Goal: Download file/media

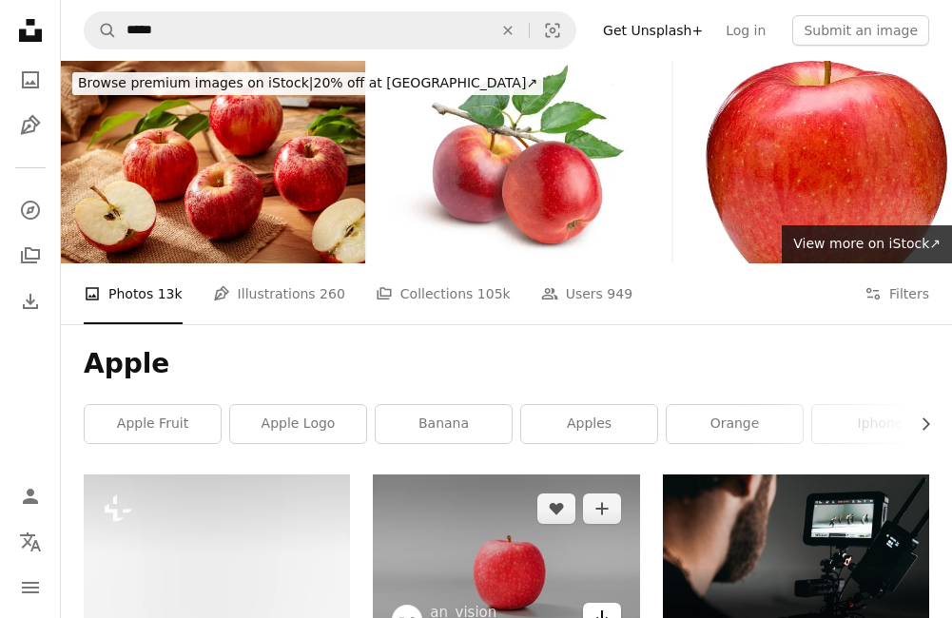
scroll to position [381, 0]
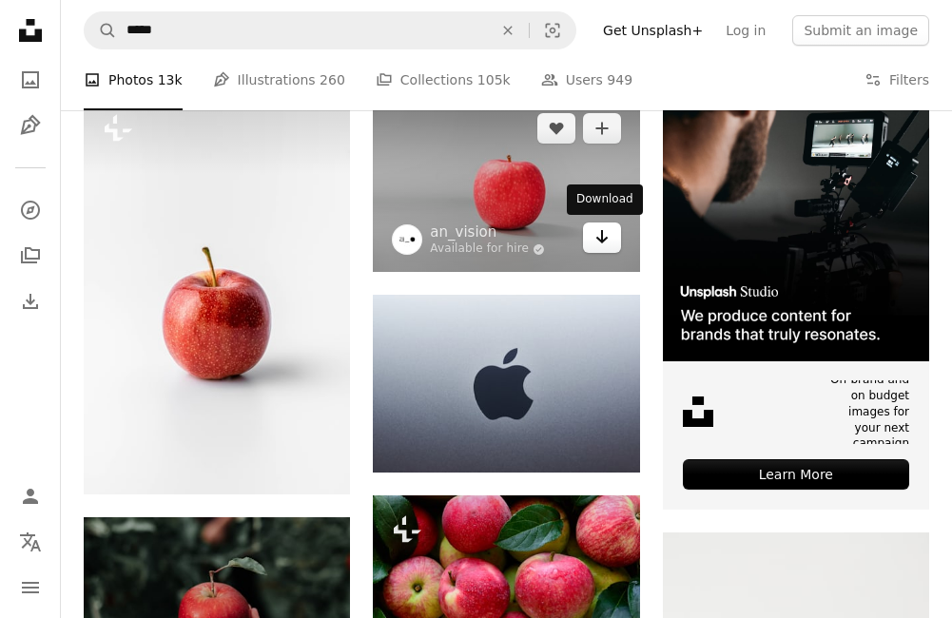
click at [597, 237] on icon "Arrow pointing down" at bounding box center [602, 236] width 15 height 23
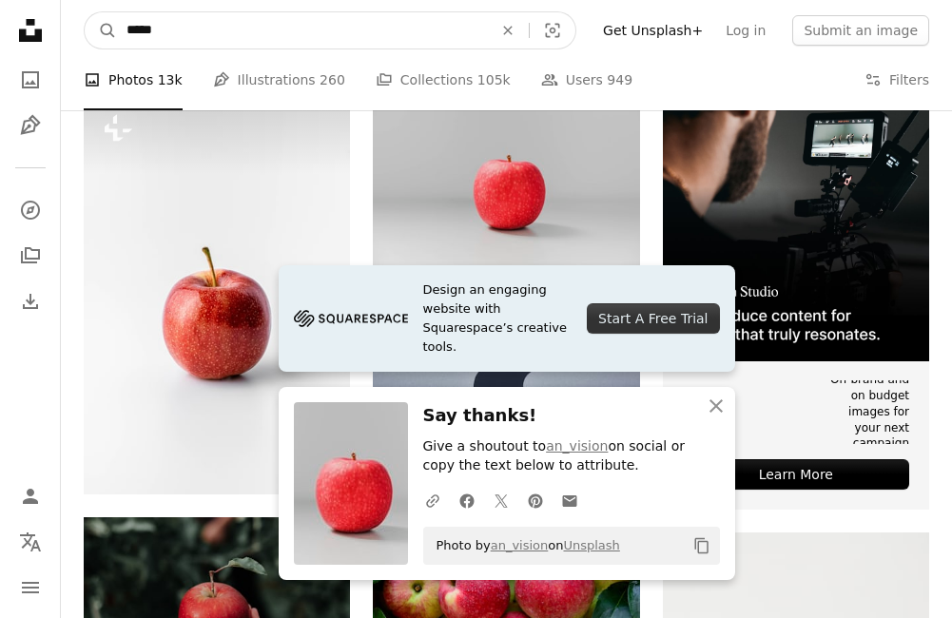
click at [459, 15] on input "*****" at bounding box center [302, 30] width 370 height 36
type input "*"
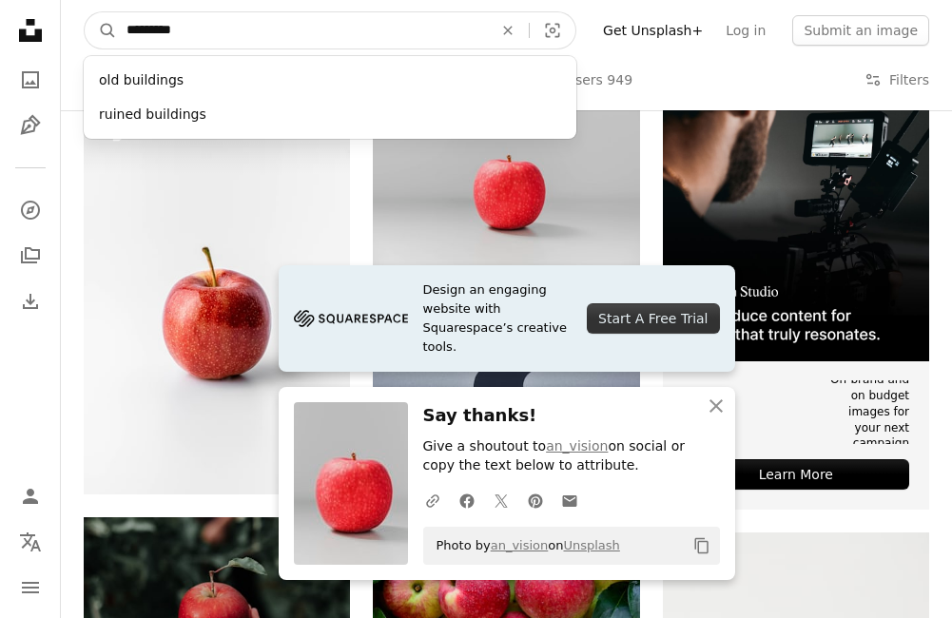
type input "*********"
click at [85, 12] on button "A magnifying glass" at bounding box center [101, 30] width 32 height 36
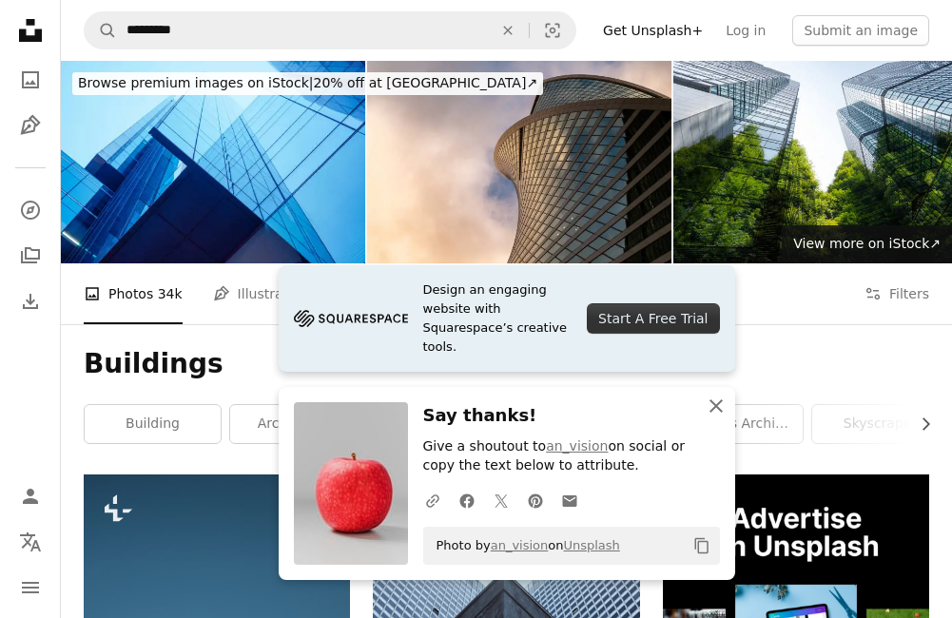
click at [712, 400] on icon "An X shape" at bounding box center [716, 406] width 23 height 23
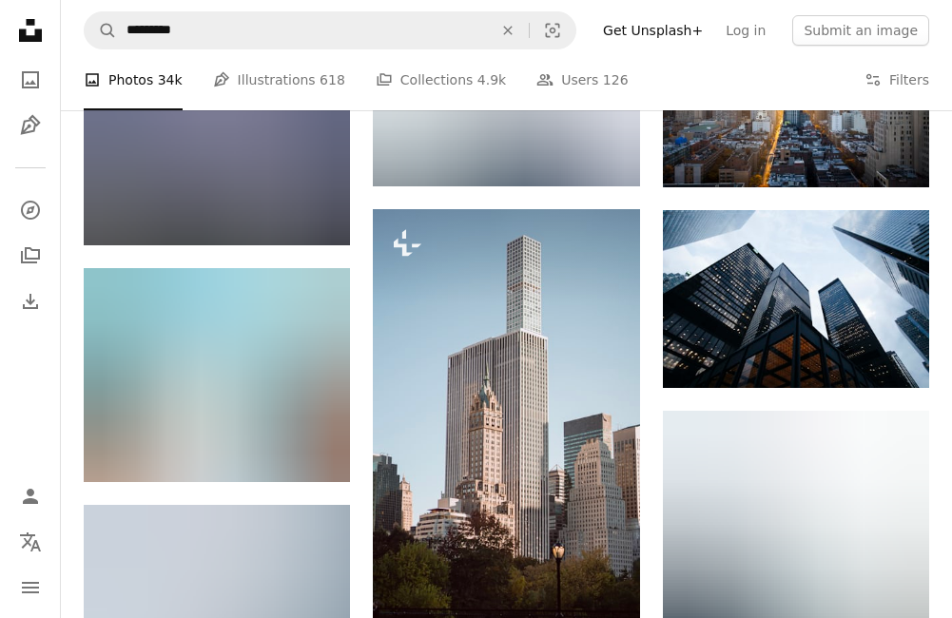
scroll to position [875, 0]
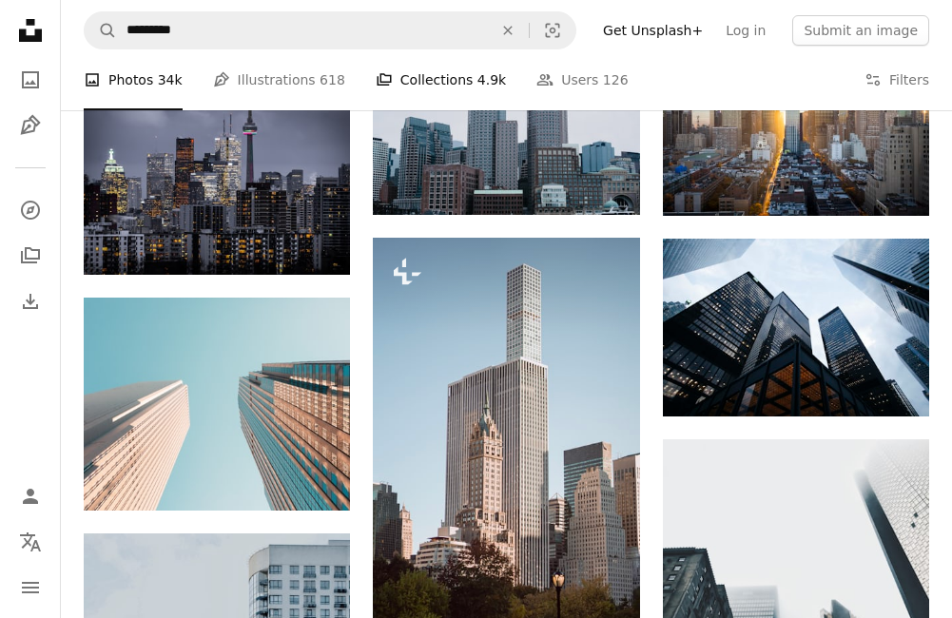
click at [427, 90] on link "A stack of folders Collections 4.9k" at bounding box center [441, 79] width 130 height 61
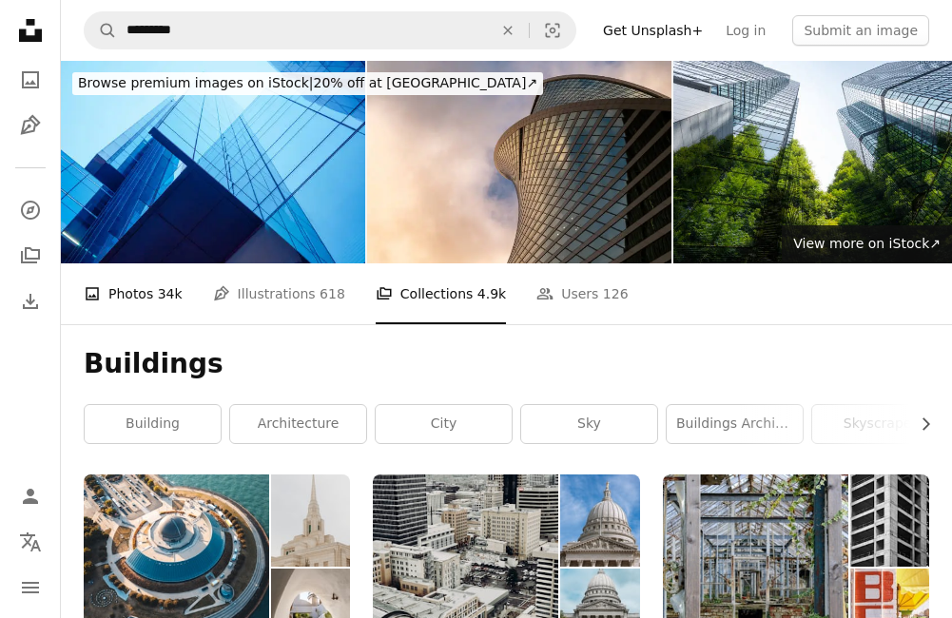
click at [132, 304] on link "A photo Photos 34k" at bounding box center [133, 294] width 99 height 61
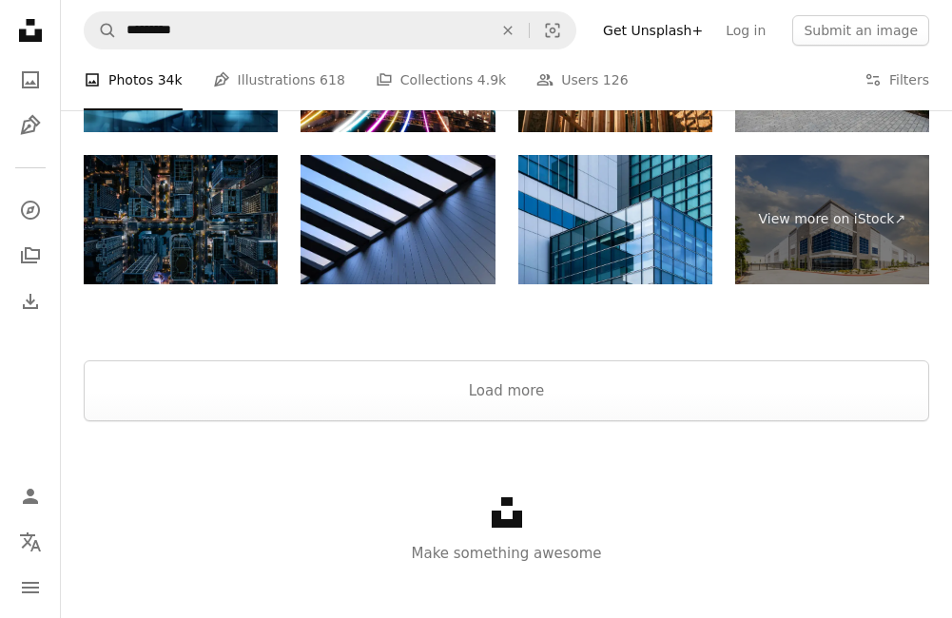
scroll to position [2873, 0]
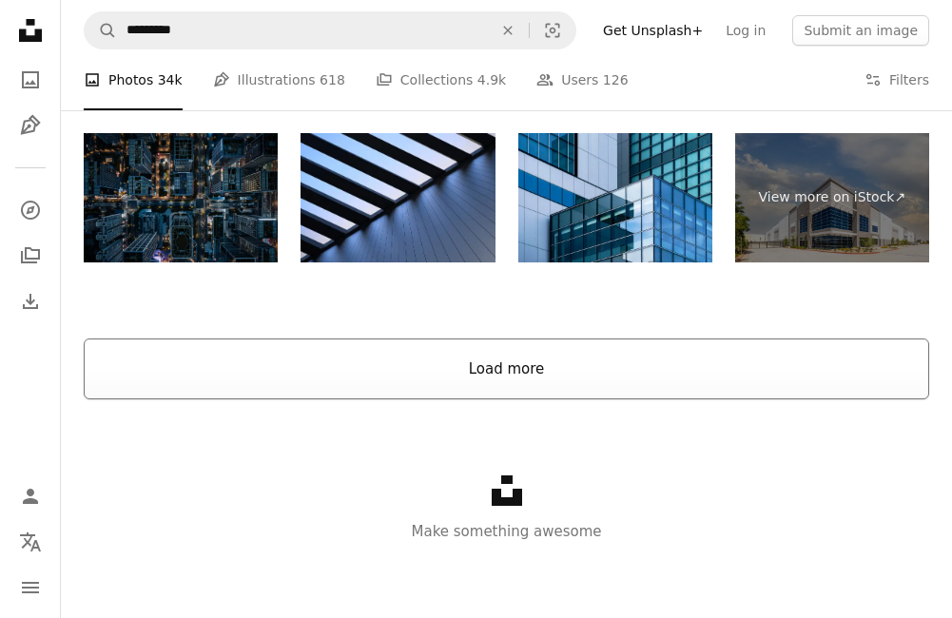
click at [392, 361] on button "Load more" at bounding box center [507, 369] width 846 height 61
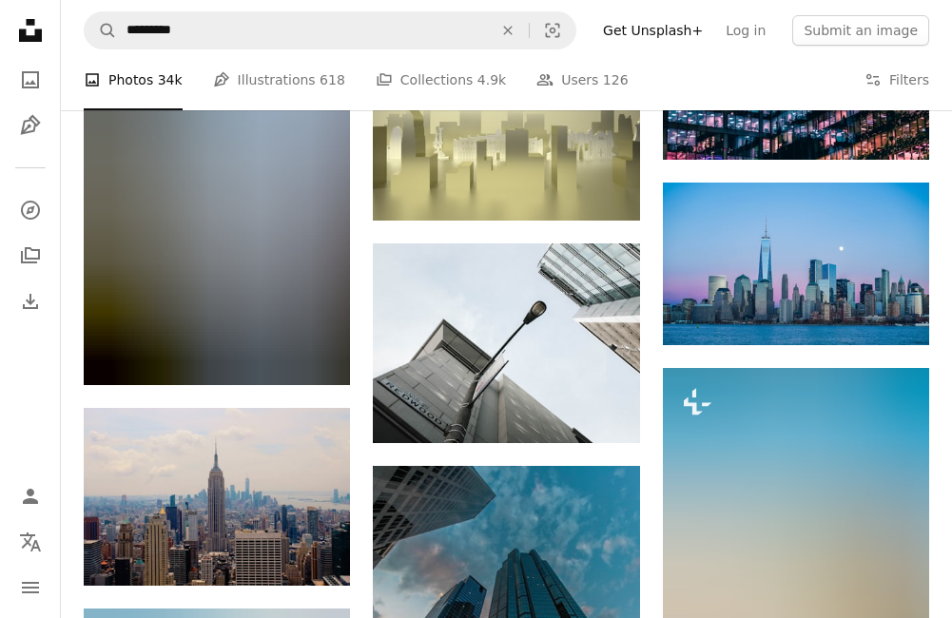
scroll to position [21331, 0]
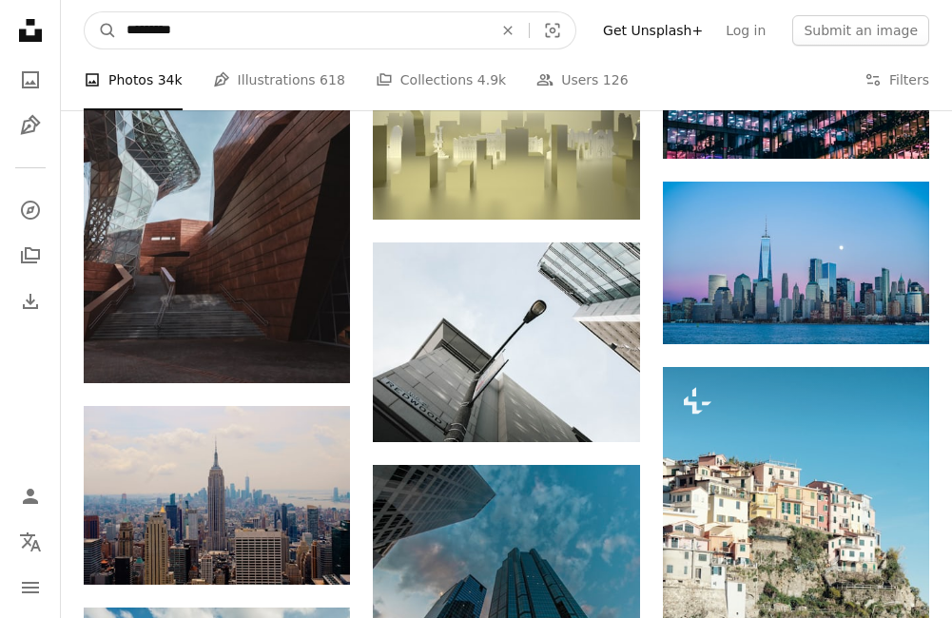
click at [438, 27] on input "*********" at bounding box center [302, 30] width 370 height 36
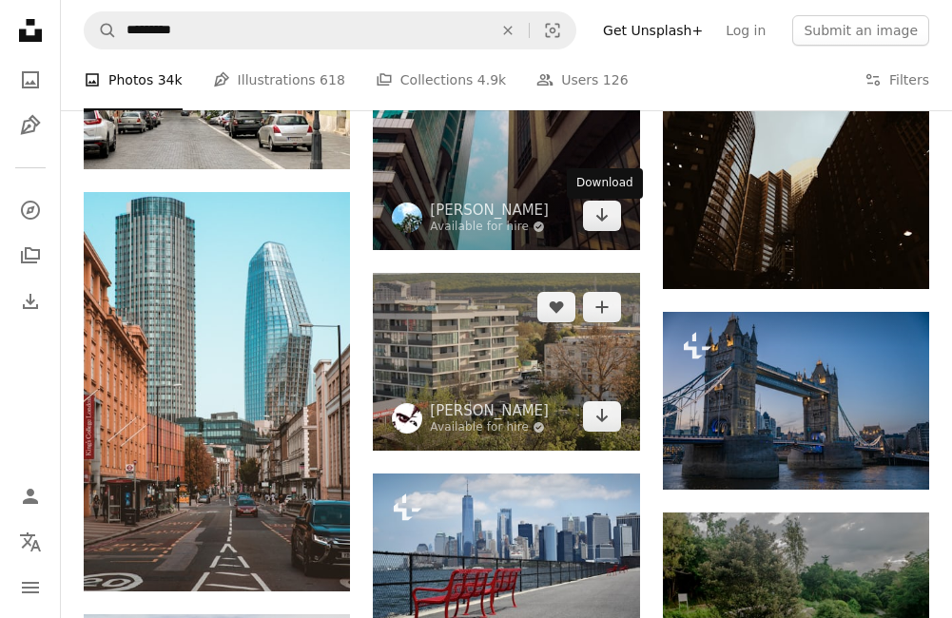
scroll to position [34937, 0]
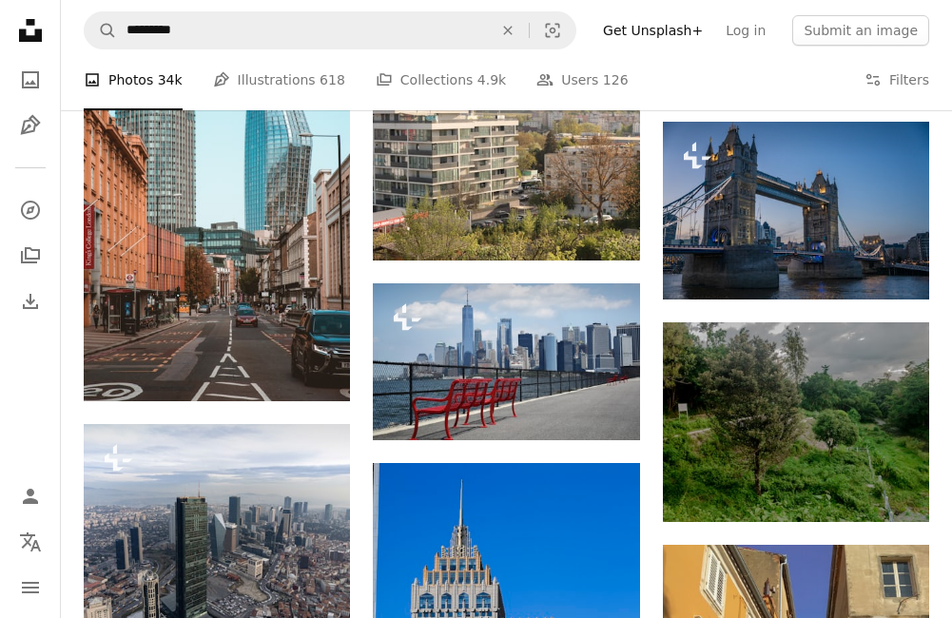
drag, startPoint x: 600, startPoint y: 203, endPoint x: 664, endPoint y: 79, distance: 139.1
click at [664, 79] on div "A photo Photos 34k Pen Tool Illustrations 618 A stack of folders Collections 4.…" at bounding box center [507, 79] width 846 height 61
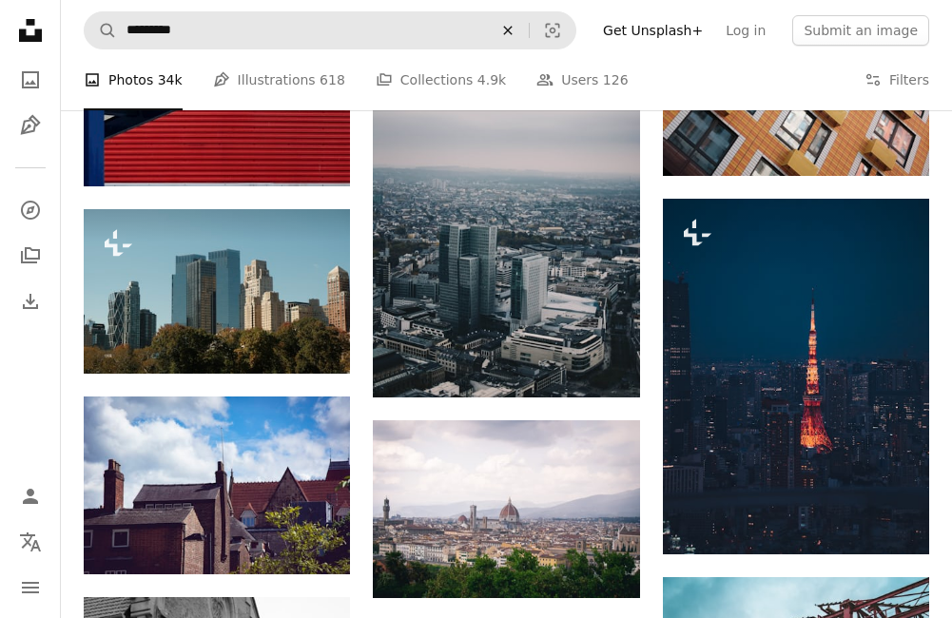
scroll to position [37696, 0]
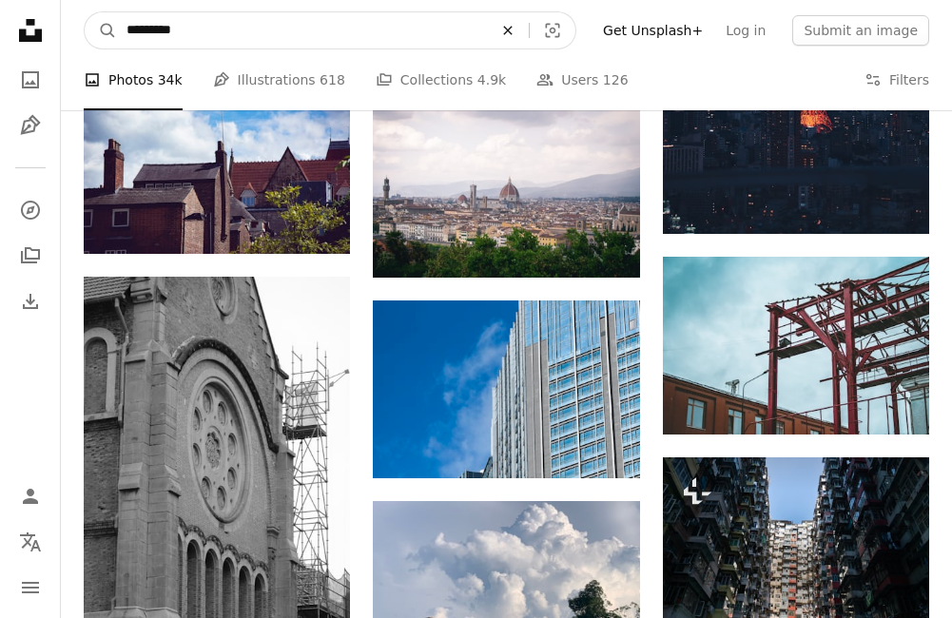
click at [513, 32] on icon "An X shape" at bounding box center [508, 30] width 42 height 15
type input "**********"
click at [85, 12] on button "A magnifying glass" at bounding box center [101, 30] width 32 height 36
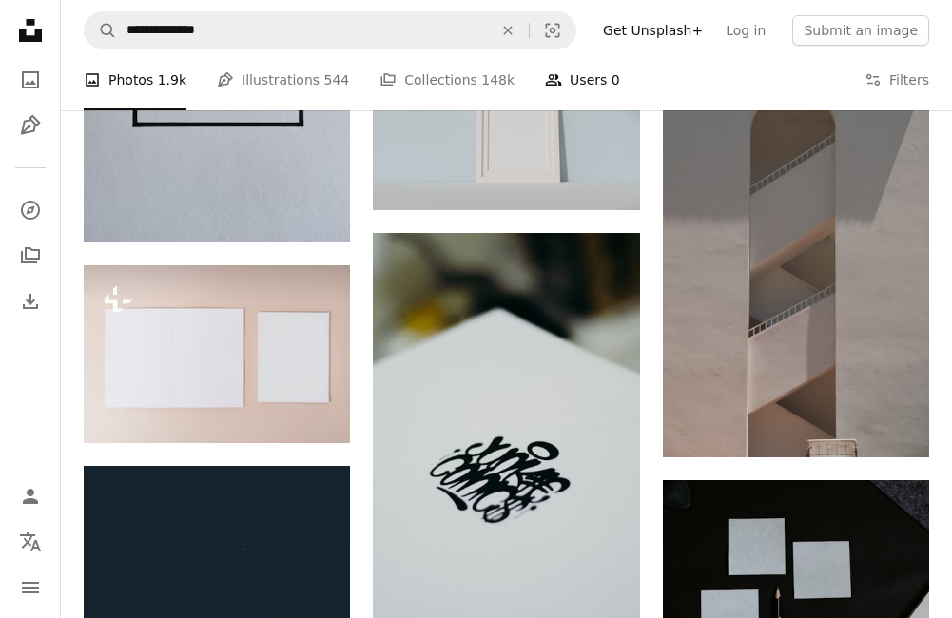
scroll to position [856, 0]
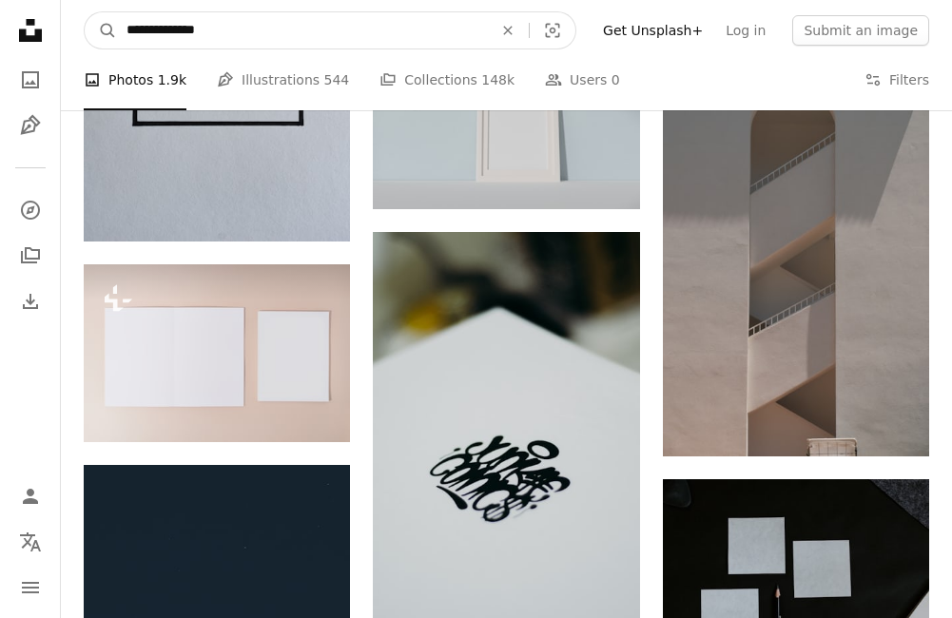
click at [529, 23] on icon "An X shape" at bounding box center [508, 30] width 42 height 15
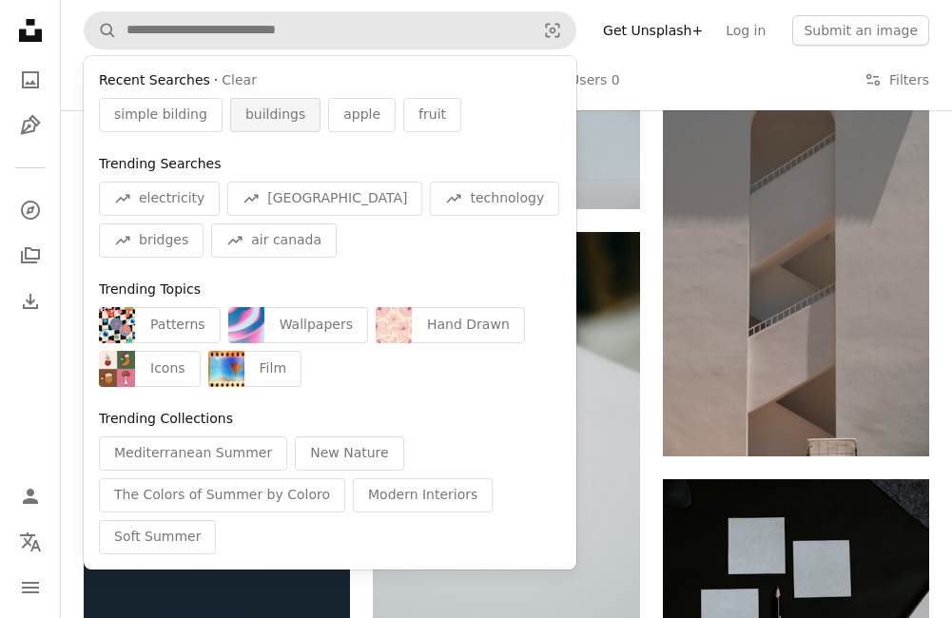
click at [298, 116] on div "buildings" at bounding box center [275, 115] width 90 height 34
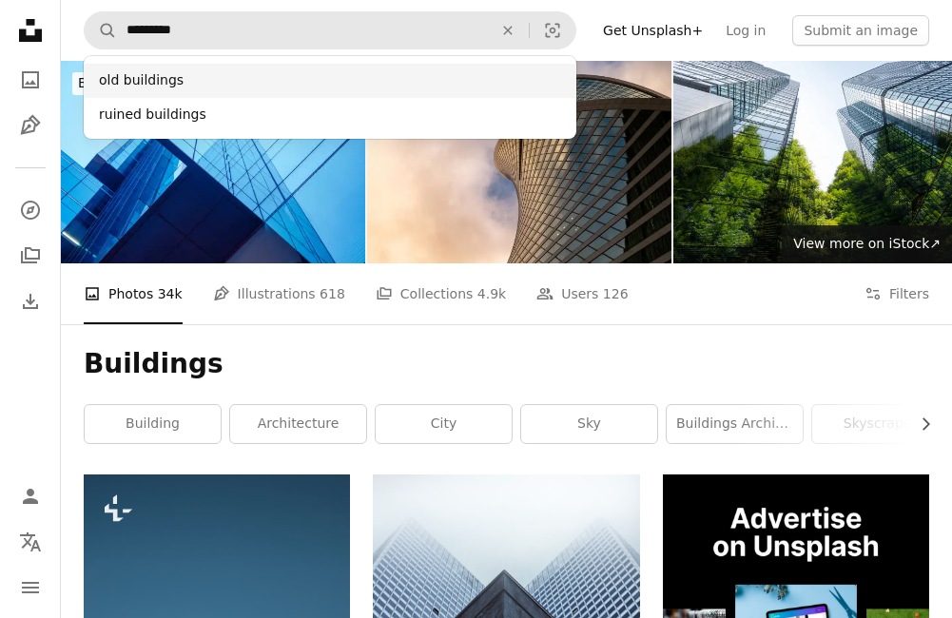
click at [343, 93] on div "old buildings" at bounding box center [330, 81] width 493 height 34
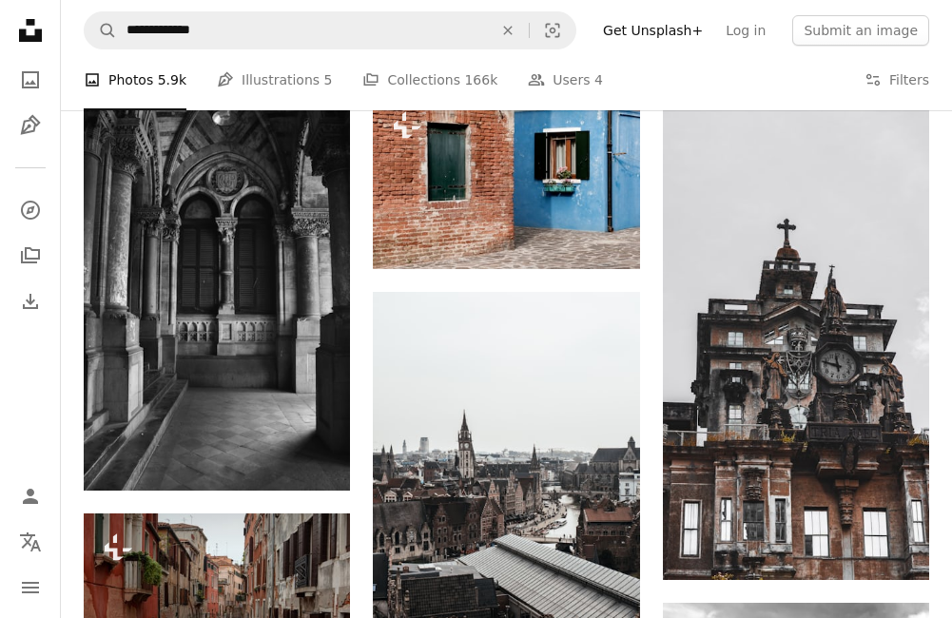
scroll to position [666, 0]
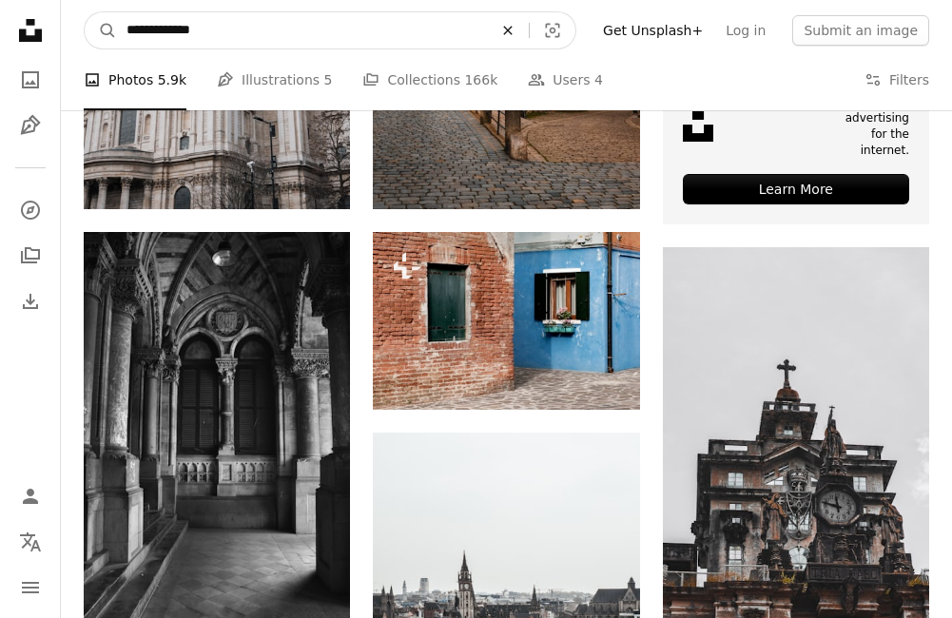
click at [529, 40] on button "An X shape" at bounding box center [508, 30] width 42 height 36
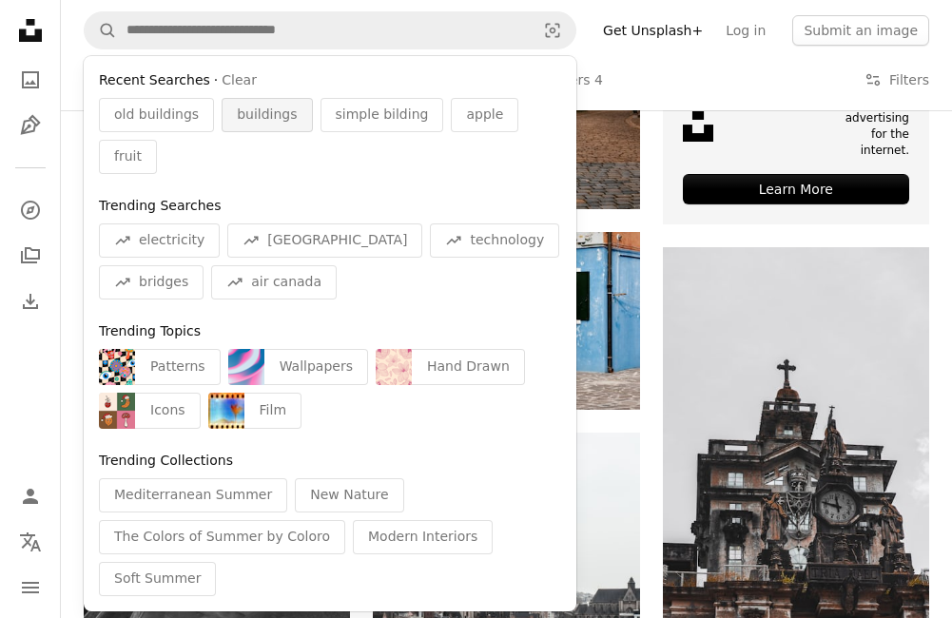
click at [269, 115] on span "buildings" at bounding box center [267, 115] width 60 height 19
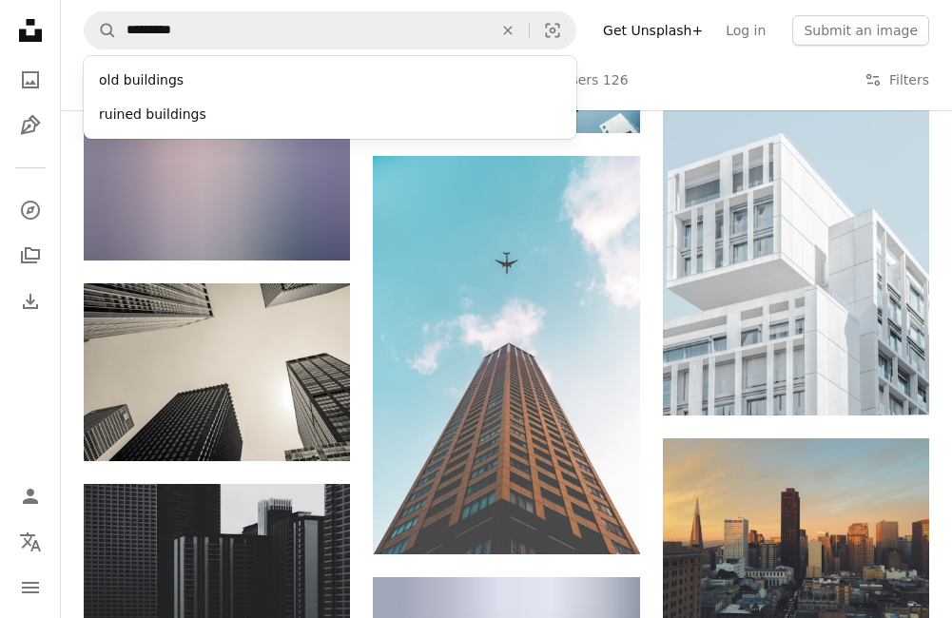
scroll to position [2188, 0]
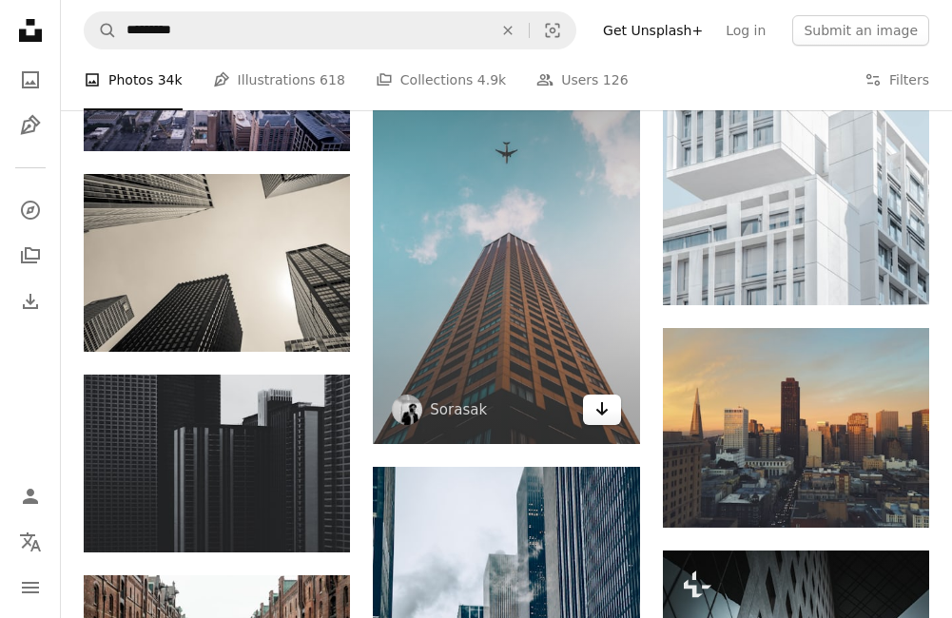
click at [600, 409] on icon "Arrow pointing down" at bounding box center [602, 409] width 15 height 23
